Goal: Task Accomplishment & Management: Complete application form

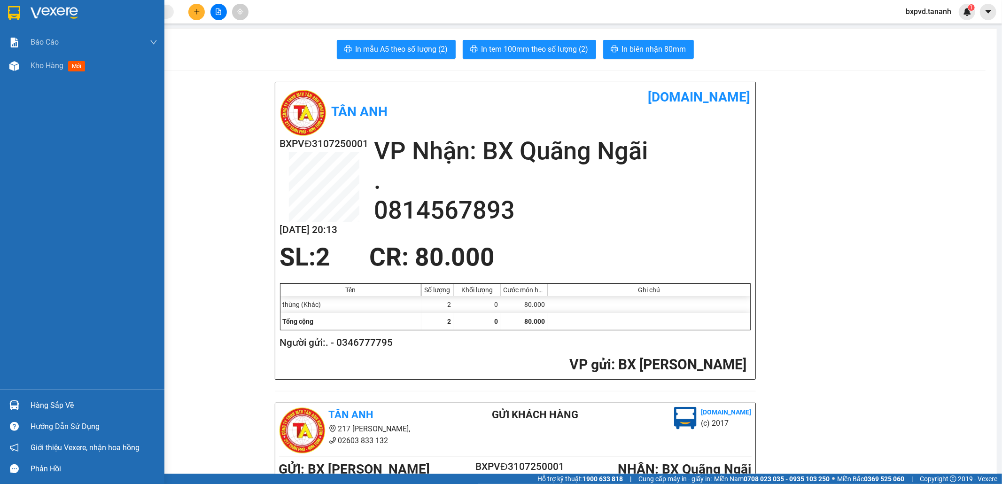
click at [11, 11] on img at bounding box center [14, 13] width 12 height 14
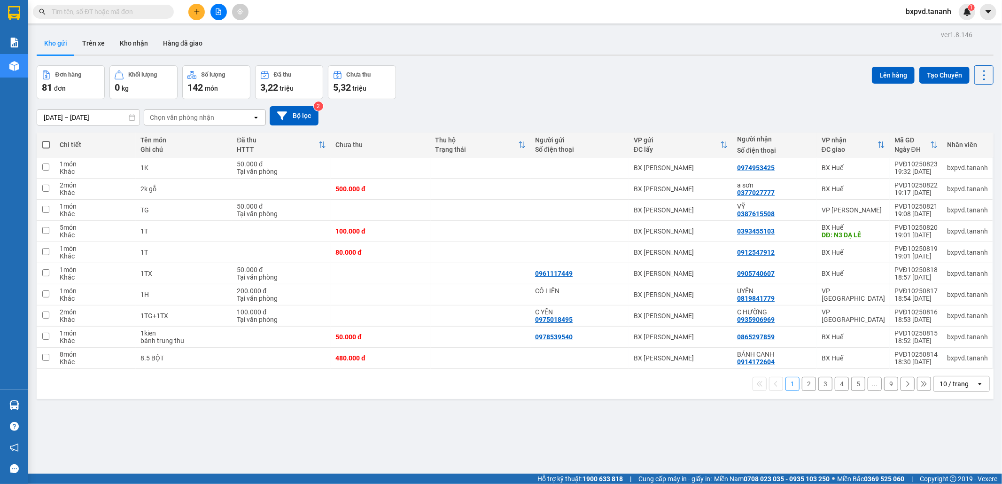
click at [525, 316] on div "10 / trang" at bounding box center [953, 383] width 29 height 9
click at [525, 316] on span "100 / trang" at bounding box center [949, 363] width 34 height 9
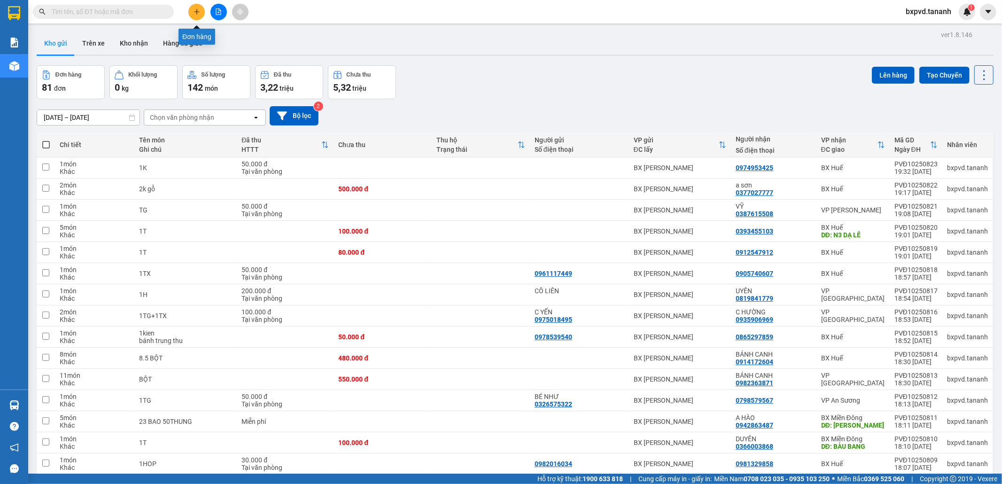
click at [190, 10] on button at bounding box center [196, 12] width 16 height 16
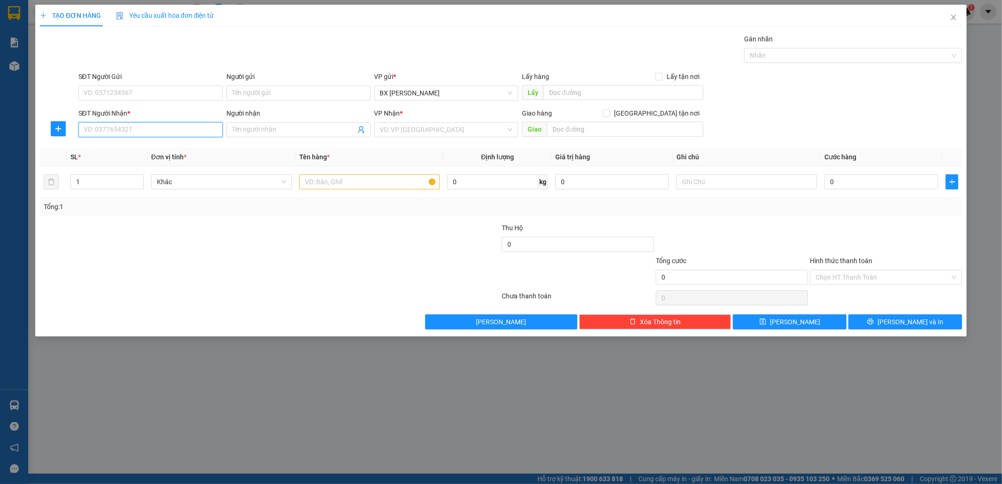
click at [143, 124] on input "SĐT Người Nhận *" at bounding box center [150, 129] width 144 height 15
click at [525, 21] on icon "close" at bounding box center [953, 18] width 8 height 8
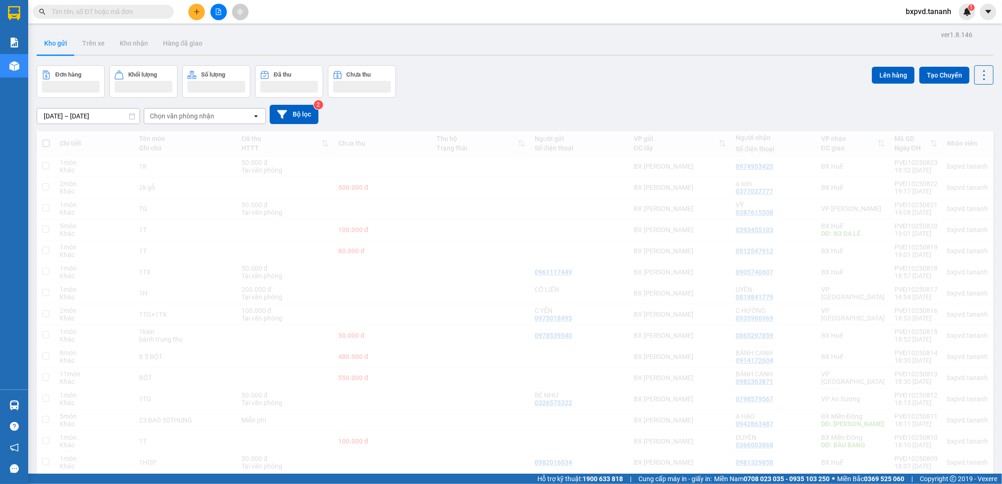
click at [525, 16] on span "bxpvd.tananh" at bounding box center [928, 12] width 61 height 12
click at [525, 26] on main "ver 1.8.146 Kho gửi Trên xe Kho nhận Hàng đã giao Đơn hàng Khối lượng Số lượng …" at bounding box center [501, 236] width 1002 height 473
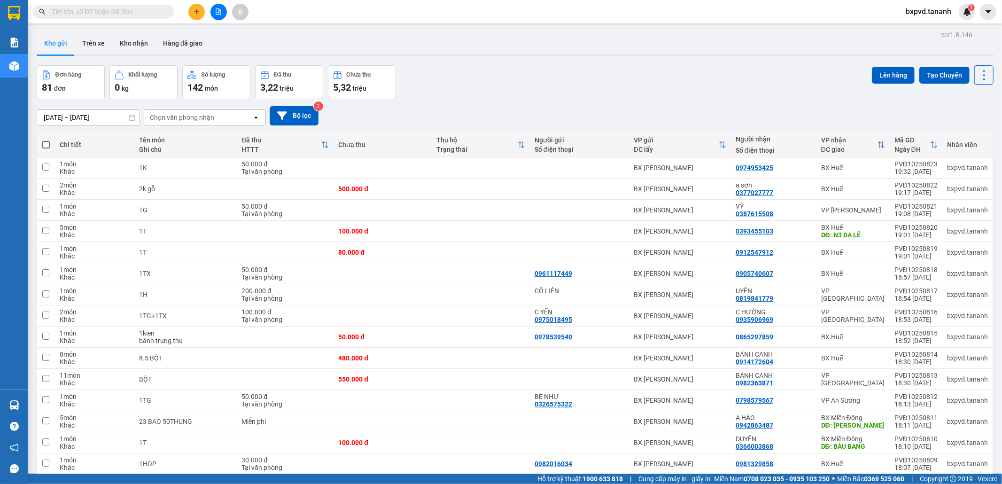
click at [148, 12] on input "text" at bounding box center [107, 12] width 111 height 10
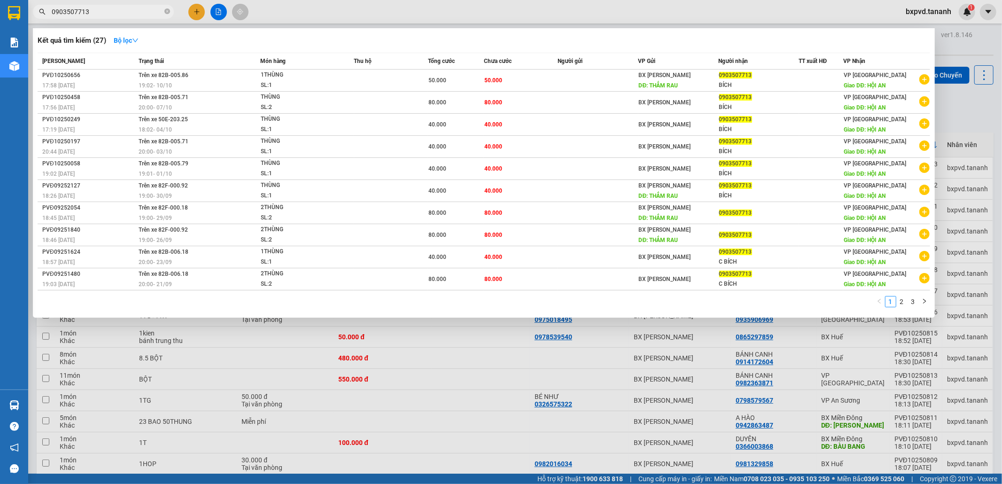
type input "0903507713"
click at [193, 13] on div at bounding box center [501, 242] width 1002 height 484
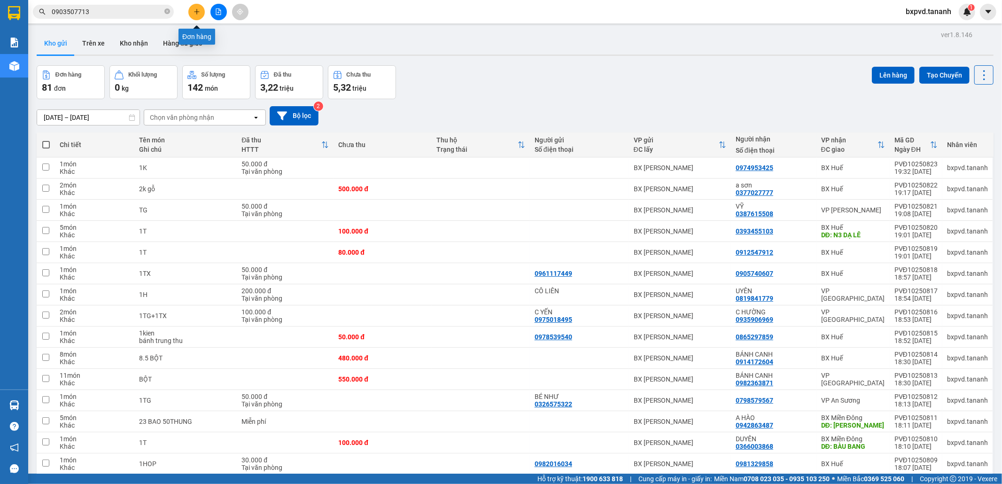
click at [193, 13] on icon "plus" at bounding box center [196, 11] width 7 height 7
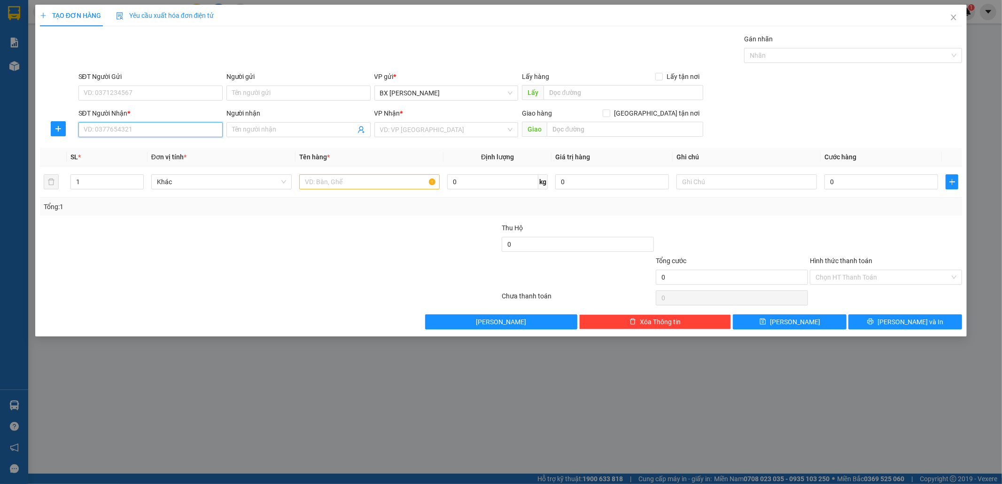
click at [158, 127] on input "SĐT Người Nhận *" at bounding box center [150, 129] width 144 height 15
type input "0903507713"
click at [158, 144] on div "0903507713 - BÍCH" at bounding box center [150, 148] width 133 height 10
type input "BÍCH"
type input "HỘI AN"
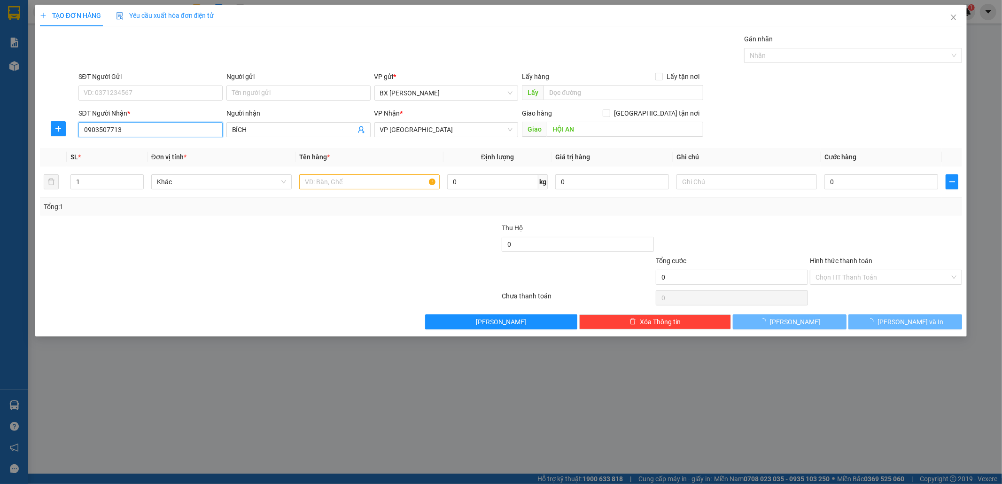
type input "50.000"
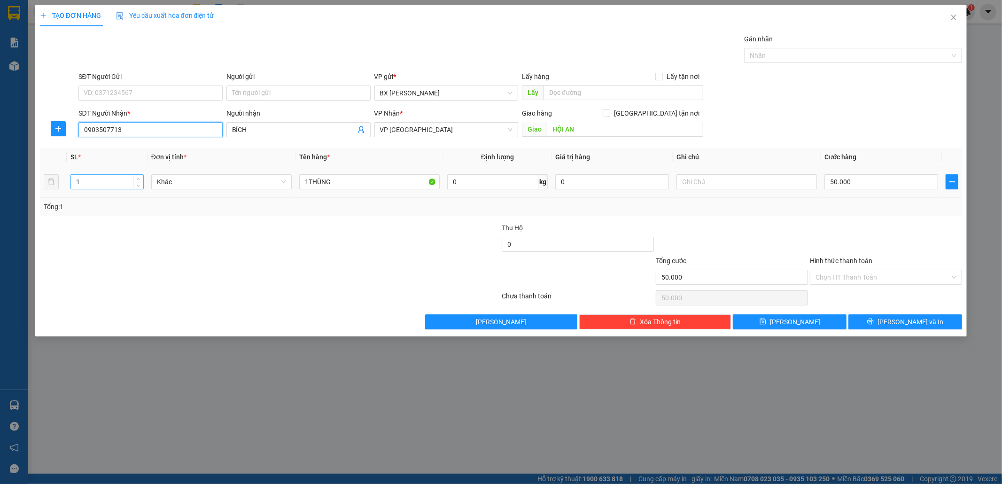
type input "0903507713"
drag, startPoint x: 95, startPoint y: 178, endPoint x: 0, endPoint y: 180, distance: 94.9
click at [0, 180] on div "TẠO ĐƠN HÀNG Yêu cầu xuất hóa đơn điện tử Transit Pickup Surcharge Ids Transit …" at bounding box center [501, 242] width 1002 height 484
type input "2"
click at [525, 188] on input "50.000" at bounding box center [881, 181] width 114 height 15
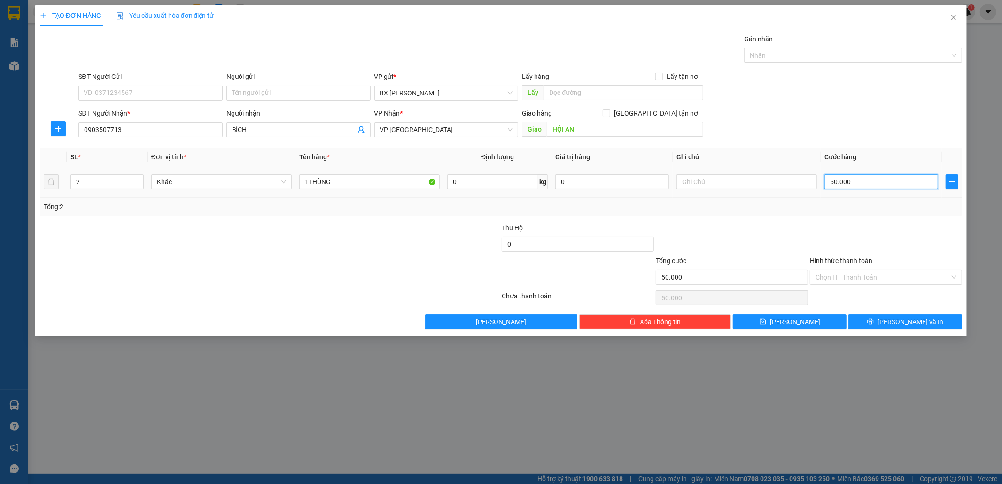
type input "8"
type input "80"
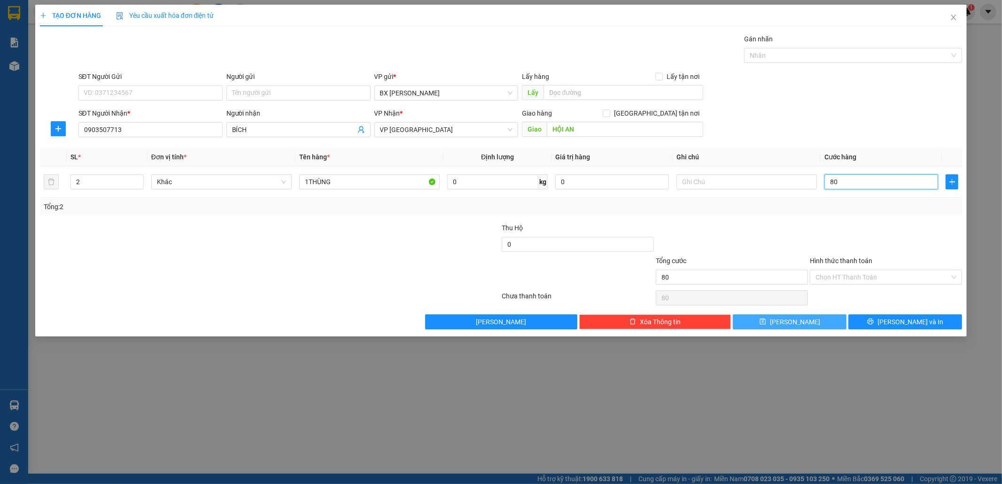
type input "80"
type input "80.000"
click at [525, 316] on button "[PERSON_NAME]" at bounding box center [790, 321] width 114 height 15
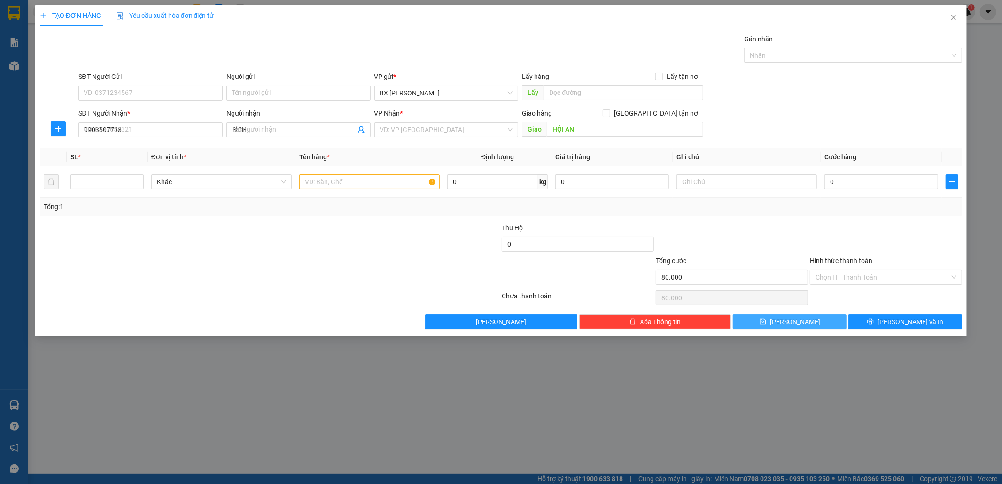
type input "0"
click at [525, 20] on icon "close" at bounding box center [953, 18] width 8 height 8
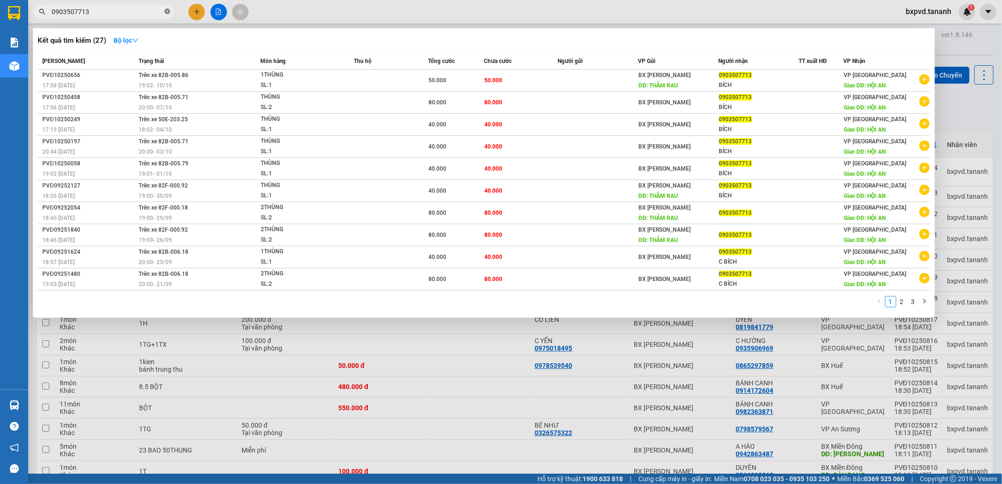
click at [170, 11] on icon "close-circle" at bounding box center [167, 11] width 6 height 6
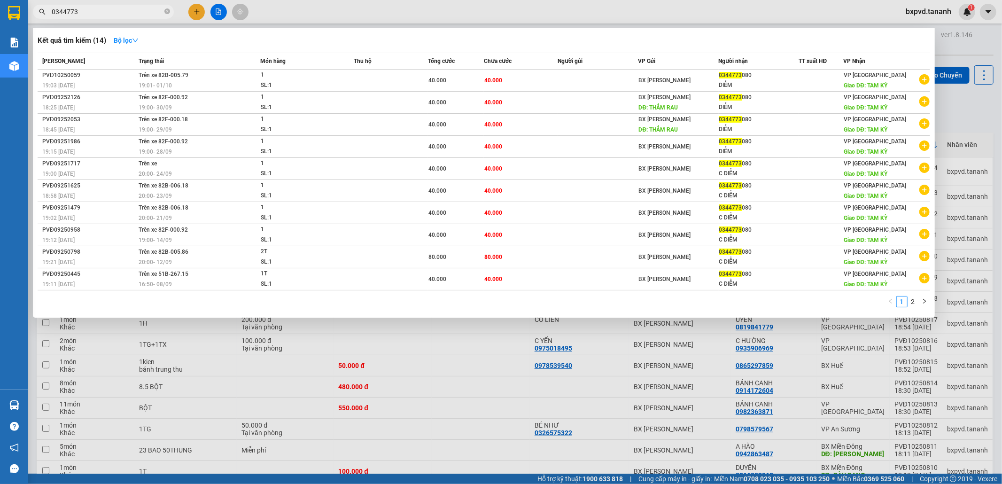
type input "0344773"
click at [192, 8] on div at bounding box center [501, 242] width 1002 height 484
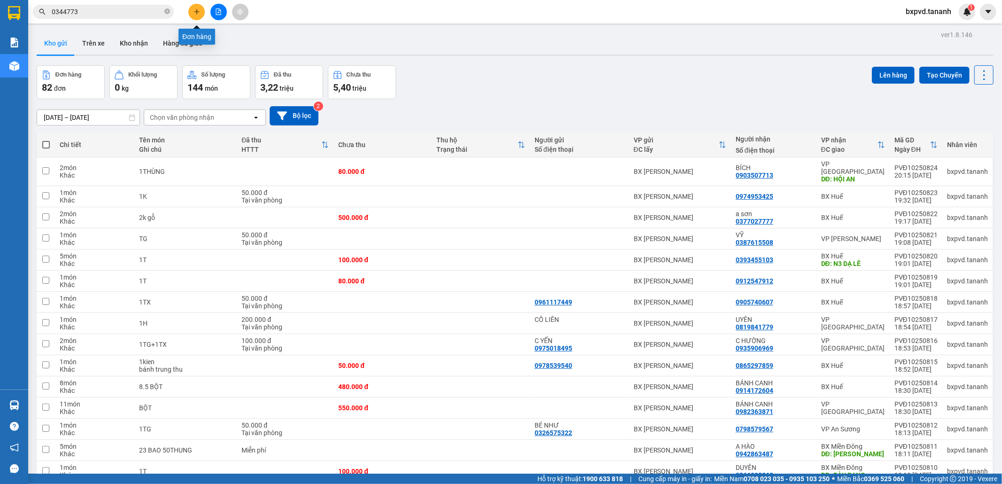
click at [192, 8] on button at bounding box center [196, 12] width 16 height 16
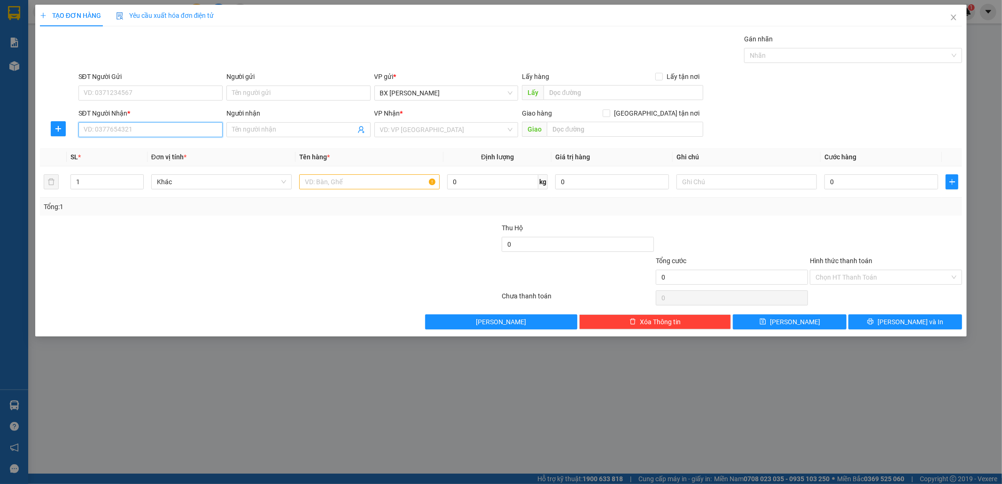
click at [119, 125] on input "SĐT Người Nhận *" at bounding box center [150, 129] width 144 height 15
click at [130, 146] on div "0344773080 - DIỄM" at bounding box center [150, 148] width 133 height 10
type input "0344773080"
type input "DIỄM"
type input "TAM KỲ"
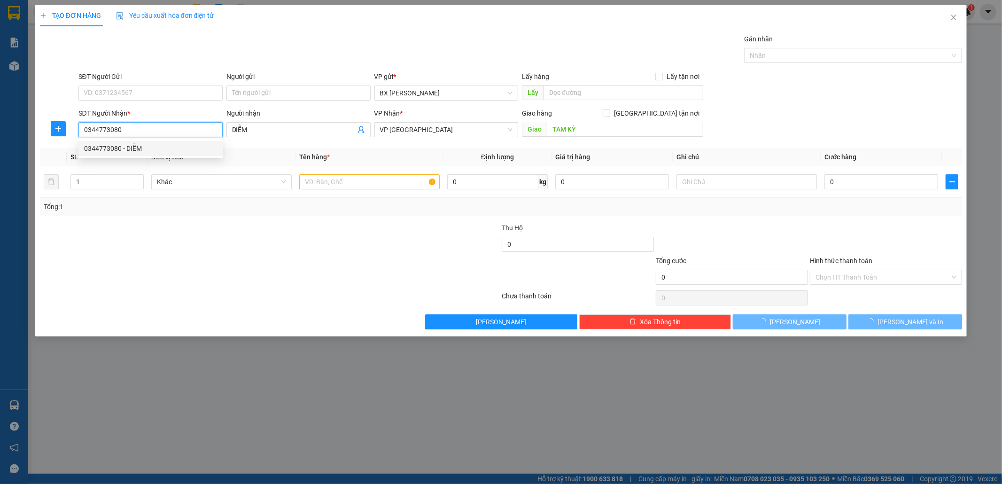
type input "40.000"
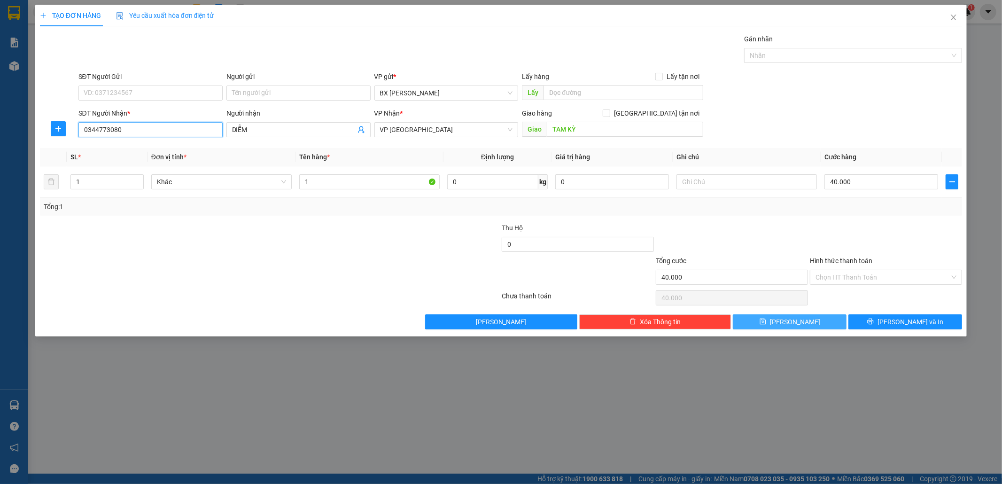
type input "0344773080"
click at [525, 315] on button "[PERSON_NAME]" at bounding box center [790, 321] width 114 height 15
type input "0"
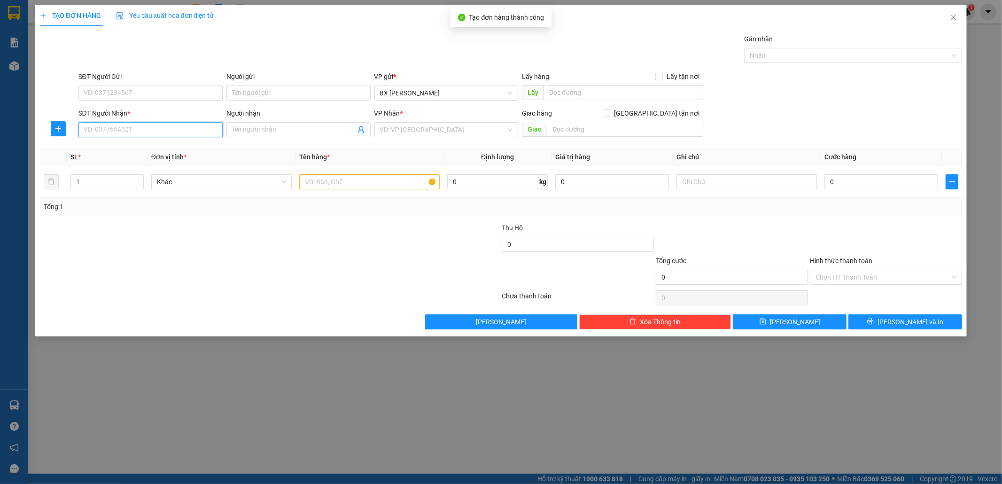
click at [154, 134] on input "SĐT Người Nhận *" at bounding box center [150, 129] width 144 height 15
click at [123, 145] on div "0906456237 - THẠCH" at bounding box center [150, 148] width 133 height 10
type input "0906456237"
type input "THẠCH"
type input "120.000"
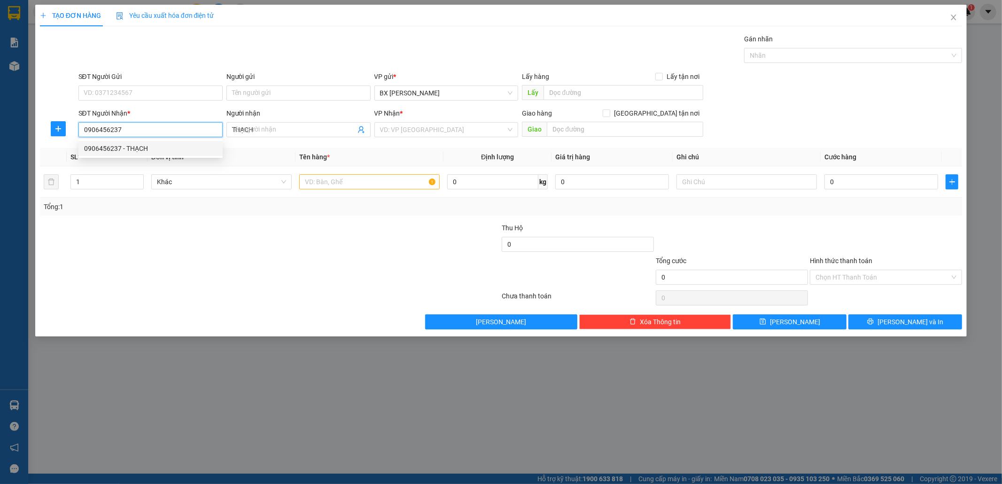
type input "120.000"
type input "0906456237"
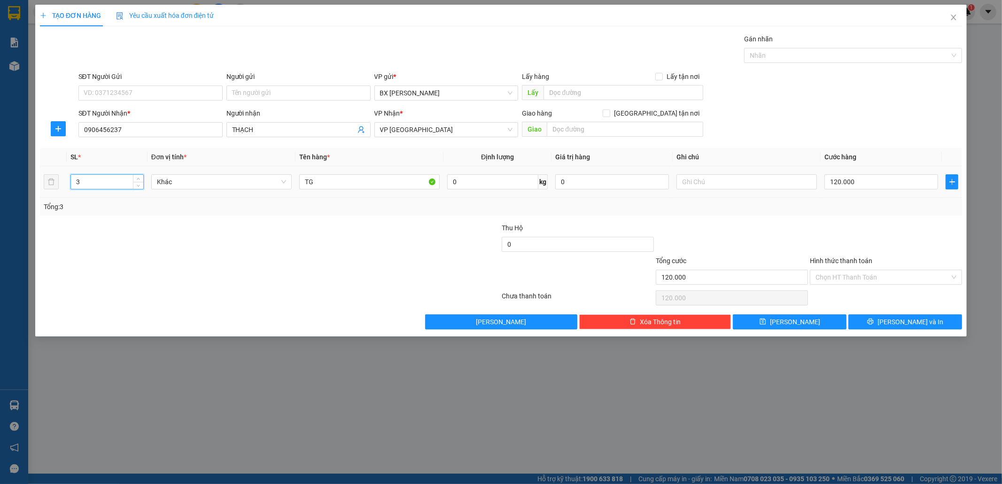
drag, startPoint x: 110, startPoint y: 181, endPoint x: 6, endPoint y: 180, distance: 104.7
click at [6, 180] on div "TẠO ĐƠN HÀNG Yêu cầu xuất hóa đơn điện tử Transit Pickup Surcharge Ids Transit …" at bounding box center [501, 242] width 1002 height 484
type input "4"
click at [525, 183] on input "120.000" at bounding box center [881, 181] width 114 height 15
type input "1"
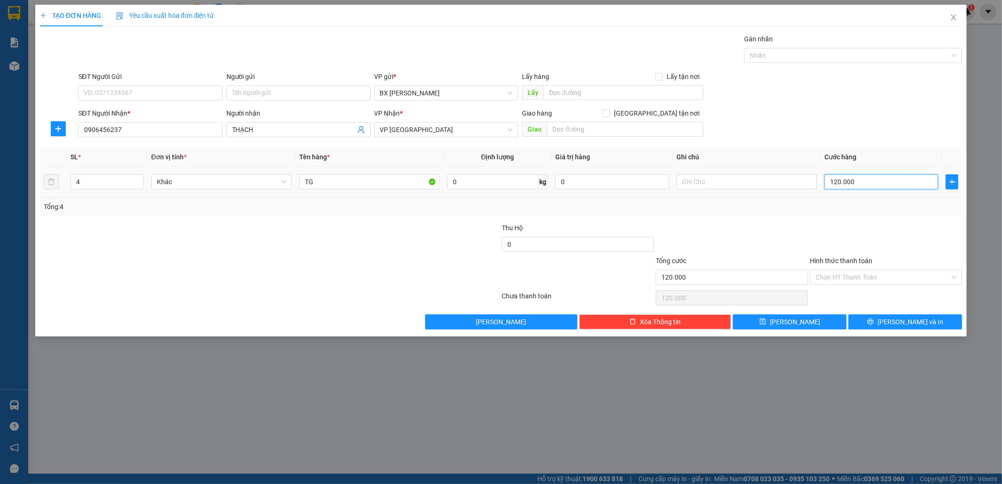
type input "1"
type input "16"
type input "160"
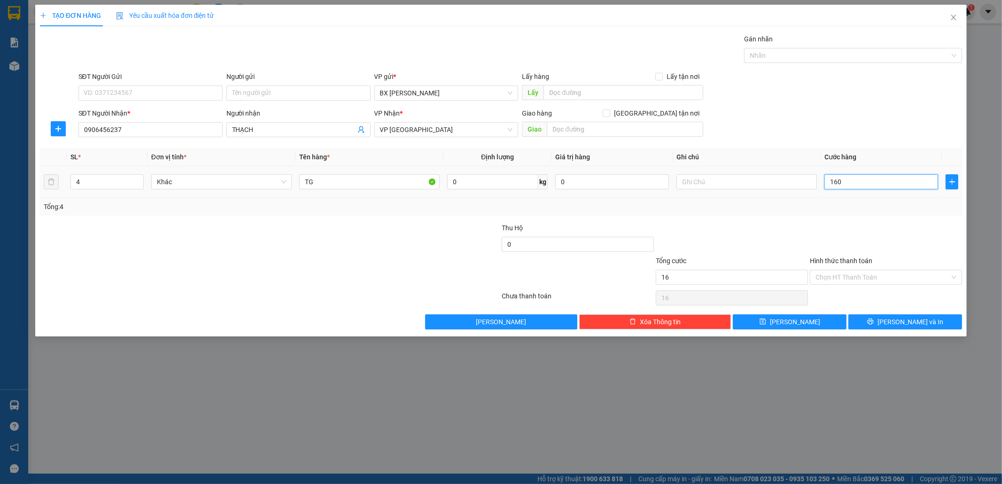
type input "160"
type input "160.000"
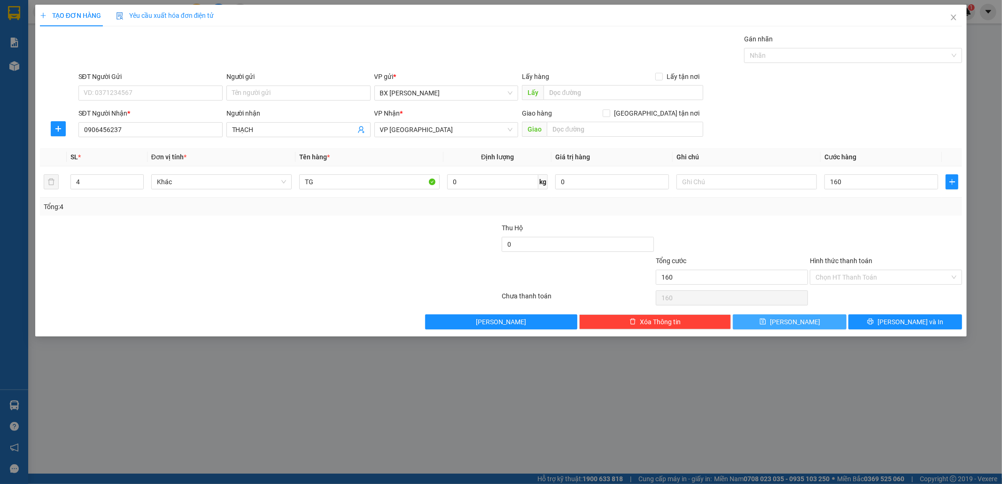
type input "160.000"
click at [525, 316] on button "[PERSON_NAME]" at bounding box center [790, 321] width 114 height 15
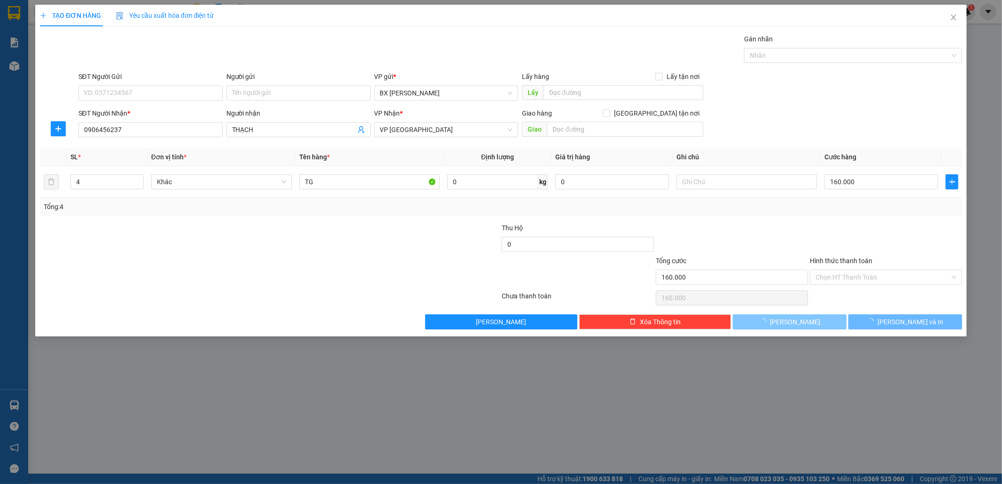
type input "0"
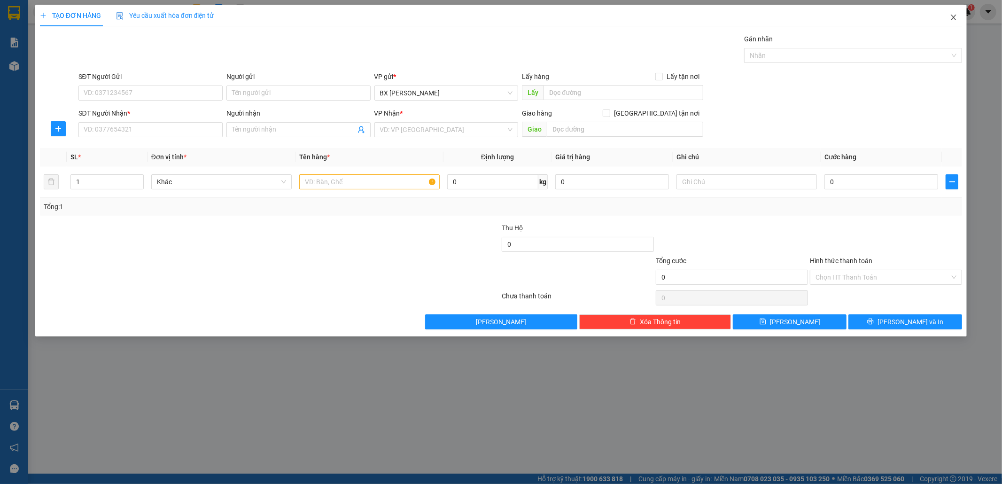
click at [525, 16] on icon "close" at bounding box center [953, 18] width 8 height 8
click at [525, 16] on span "bxpvd.tananh" at bounding box center [928, 12] width 61 height 12
click at [525, 18] on div "bxpvd.tananh 1" at bounding box center [936, 12] width 77 height 16
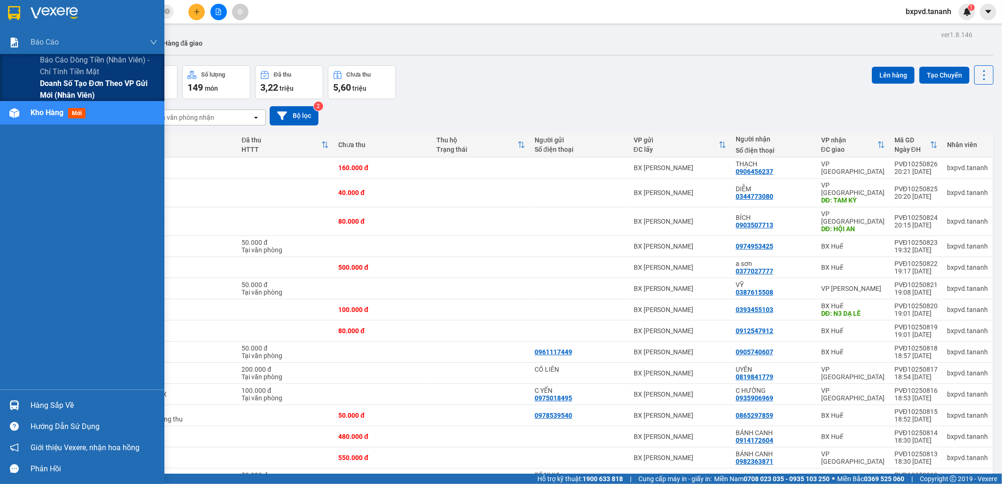
click at [62, 86] on span "Doanh số tạo đơn theo VP gửi mới (nhân viên)" at bounding box center [98, 88] width 117 height 23
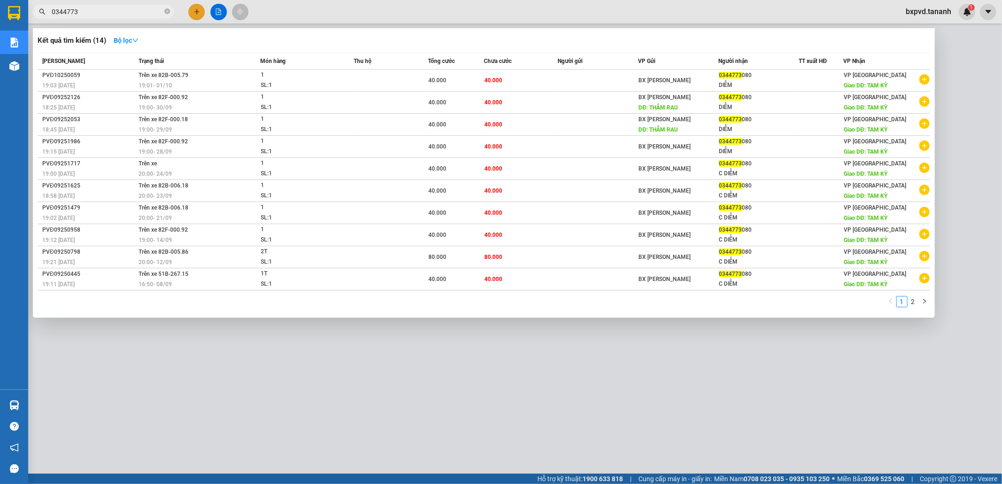
drag, startPoint x: 121, startPoint y: 10, endPoint x: 18, endPoint y: 0, distance: 103.8
click at [18, 0] on section "Kết quả tìm kiếm ( 14 ) Bộ lọc Mã ĐH Trạng thái Món hàng Thu hộ Tổng cước Chưa …" at bounding box center [501, 242] width 1002 height 484
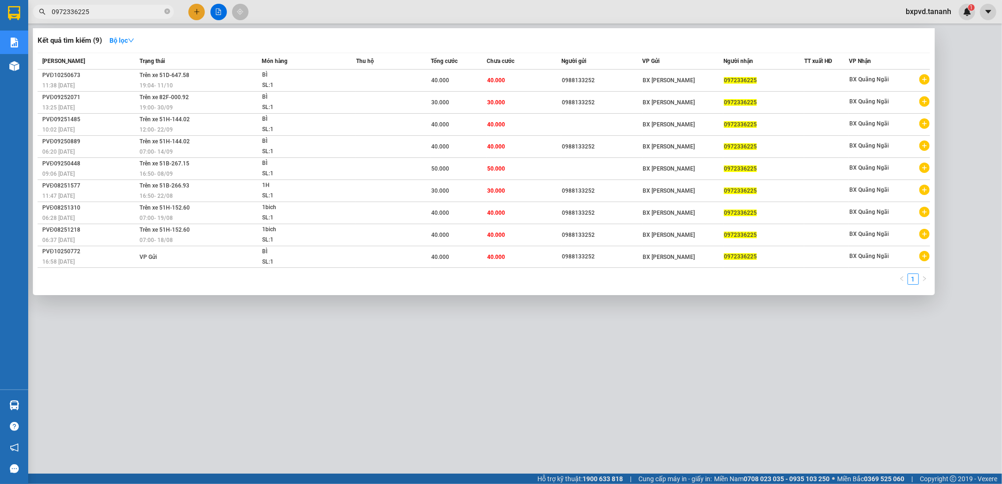
drag, startPoint x: 97, startPoint y: 10, endPoint x: 40, endPoint y: 3, distance: 57.7
click at [43, 4] on div "Kết quả tìm kiếm ( 9 ) Bộ lọc Mã ĐH Trạng thái Món hàng Thu hộ Tổng cước Chưa c…" at bounding box center [91, 12] width 183 height 16
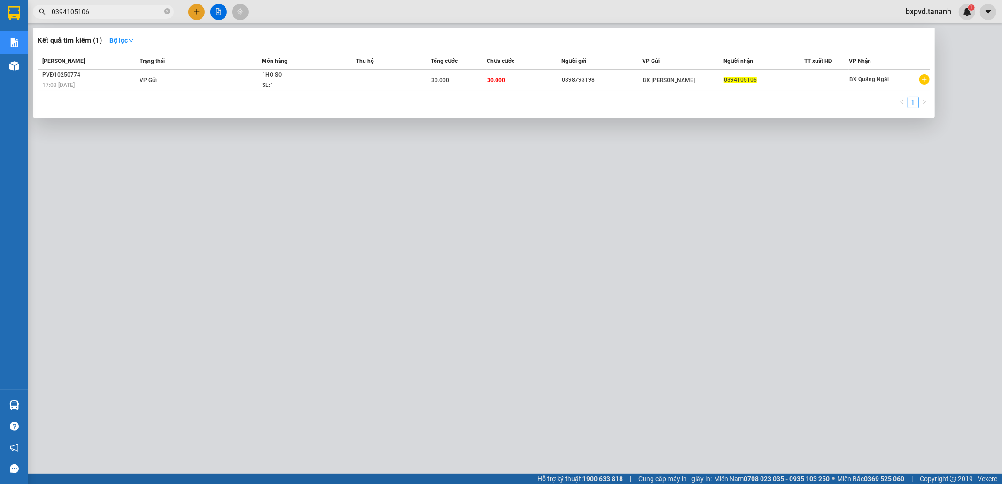
type input "0394105106"
click at [525, 316] on div at bounding box center [501, 242] width 1002 height 484
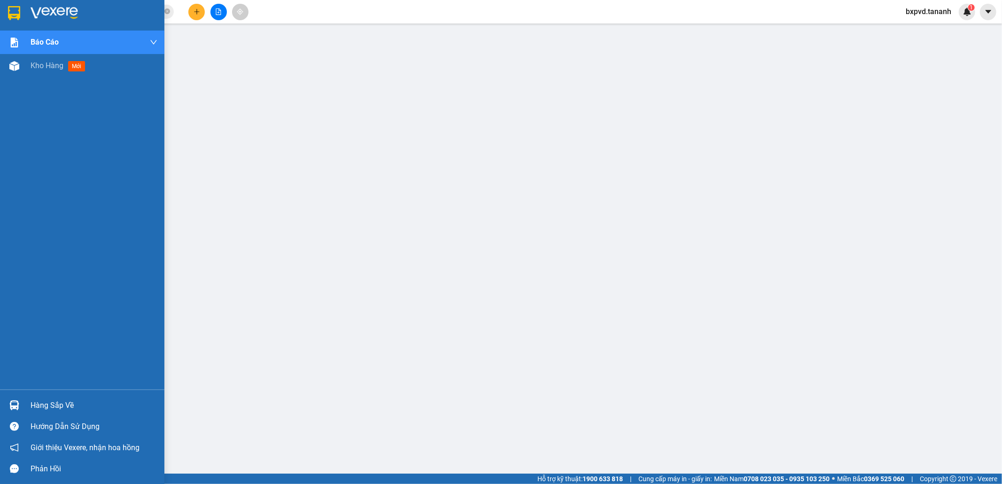
click at [15, 13] on img at bounding box center [14, 13] width 12 height 14
